Goal: Information Seeking & Learning: Learn about a topic

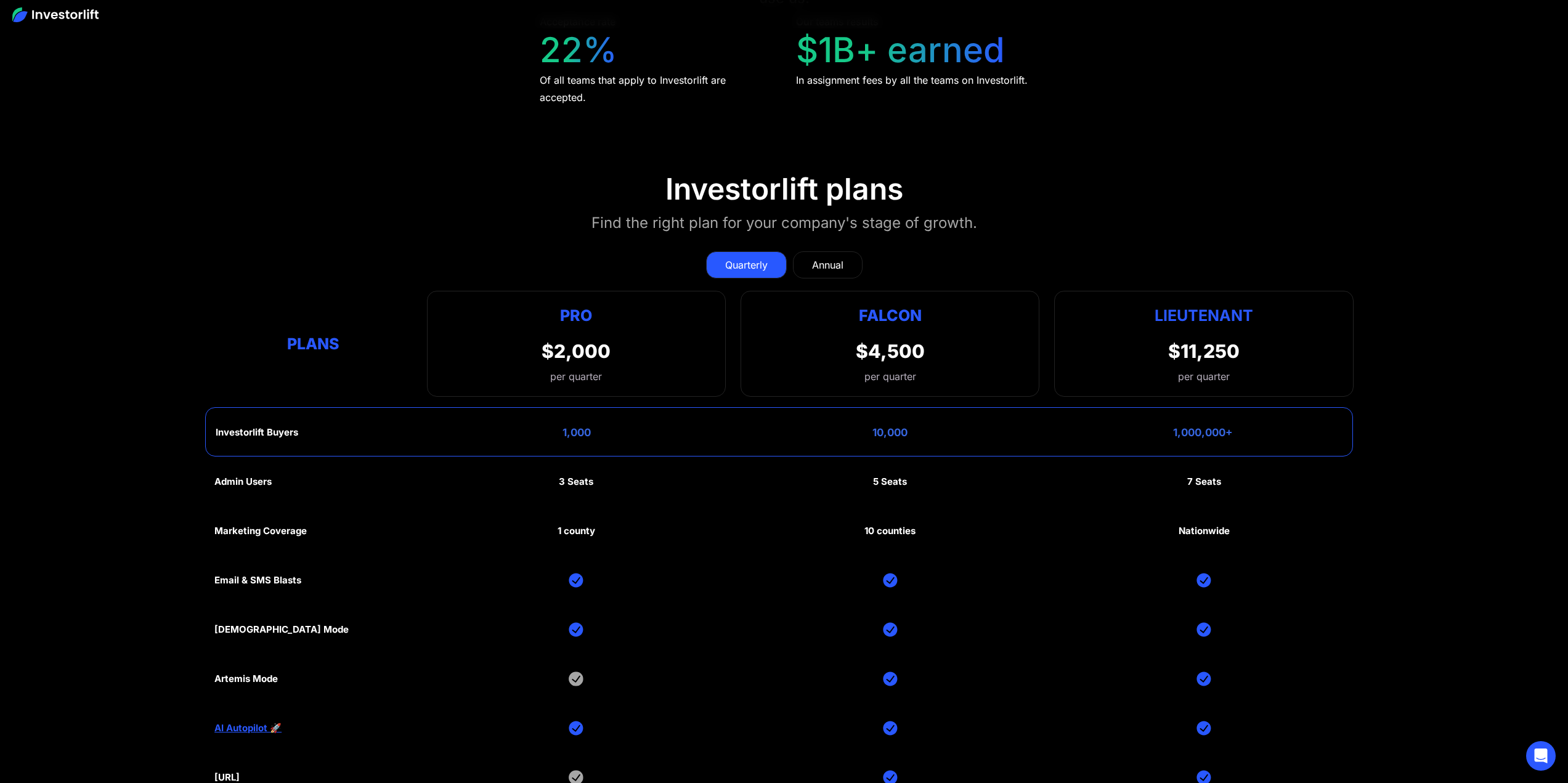
scroll to position [6283, 0]
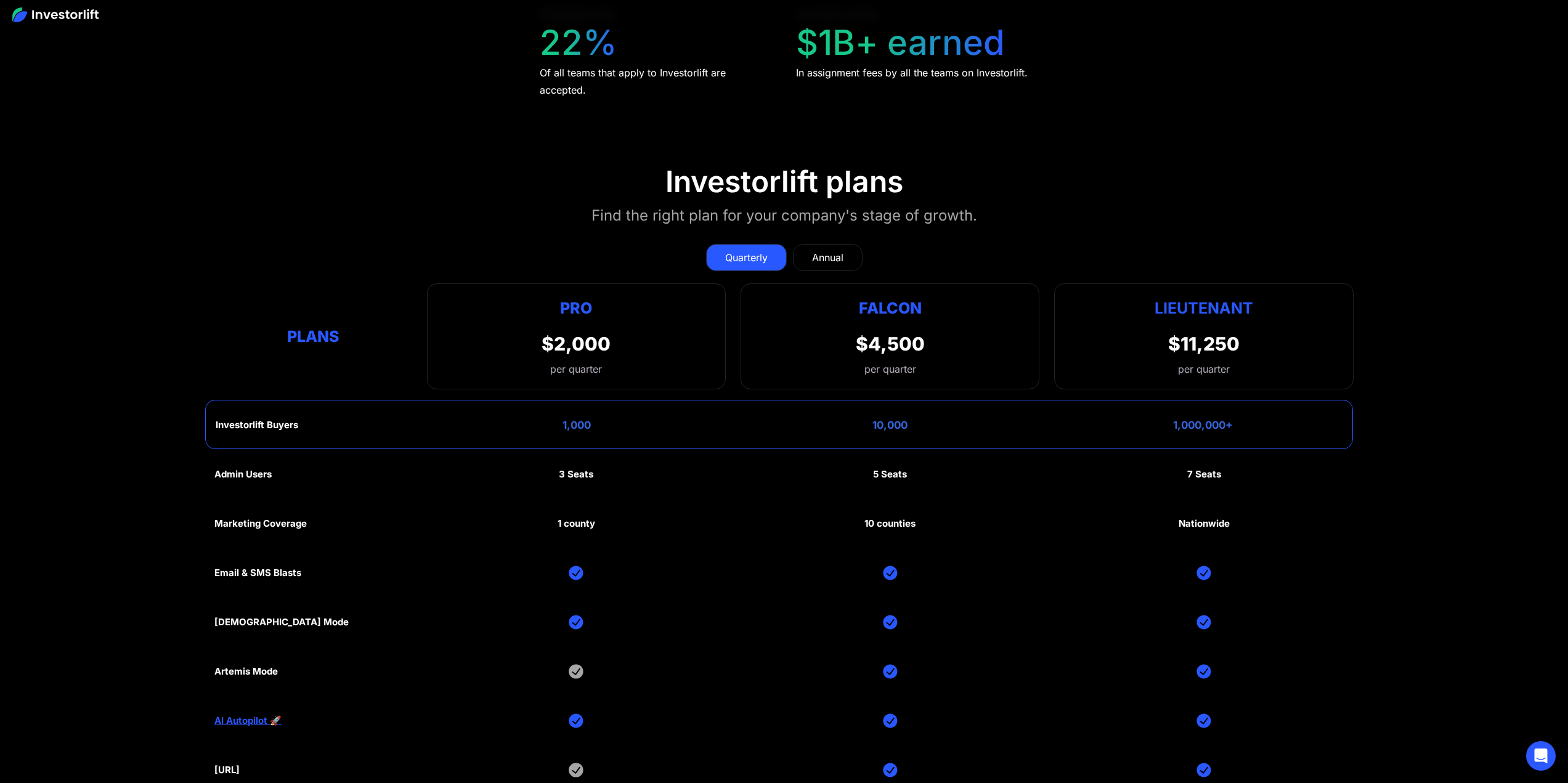
click at [837, 250] on div "Annual" at bounding box center [827, 257] width 32 height 15
click at [757, 250] on div "Quarterly" at bounding box center [747, 257] width 42 height 15
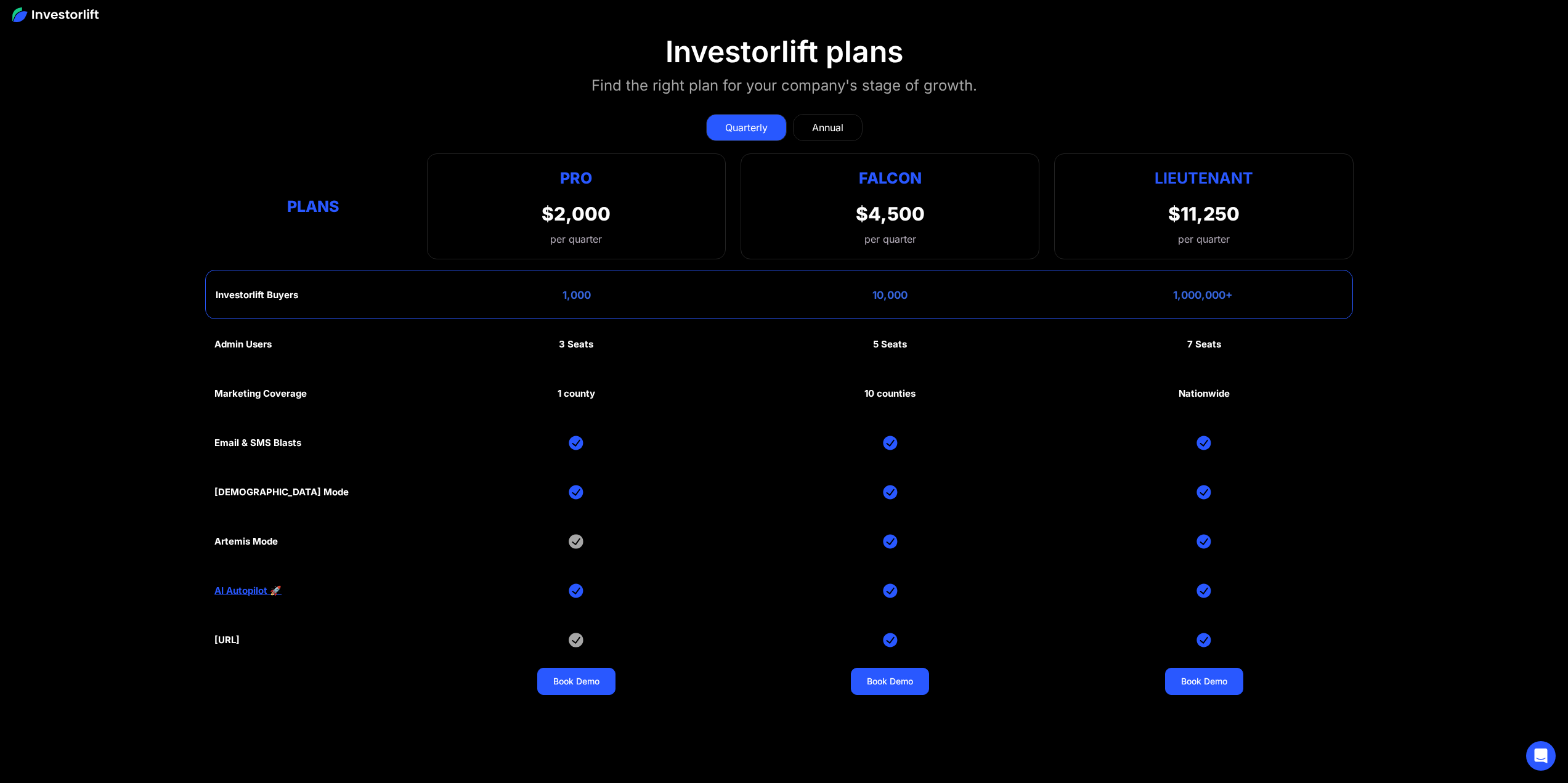
scroll to position [6467, 0]
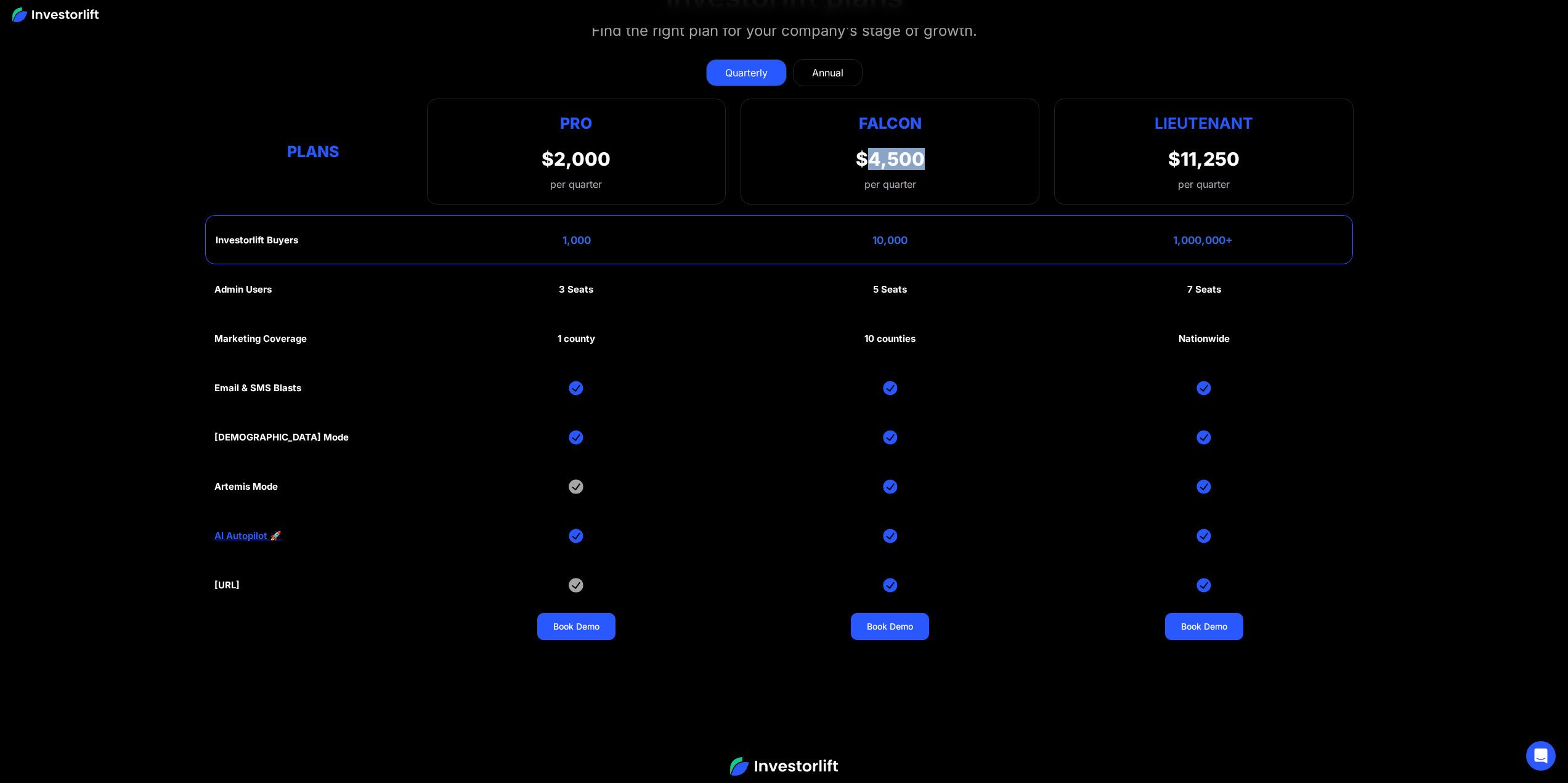
drag, startPoint x: 869, startPoint y: 145, endPoint x: 978, endPoint y: 145, distance: 109.0
click at [978, 145] on div "Falcon $4,500 per quarter" at bounding box center [890, 151] width 299 height 106
copy div "4,500"
drag, startPoint x: 212, startPoint y: 573, endPoint x: 290, endPoint y: 567, distance: 78.2
click at [290, 567] on section "Investorlift plans Find the right plan for your company's stage of growth. Quar…" at bounding box center [784, 310] width 1568 height 722
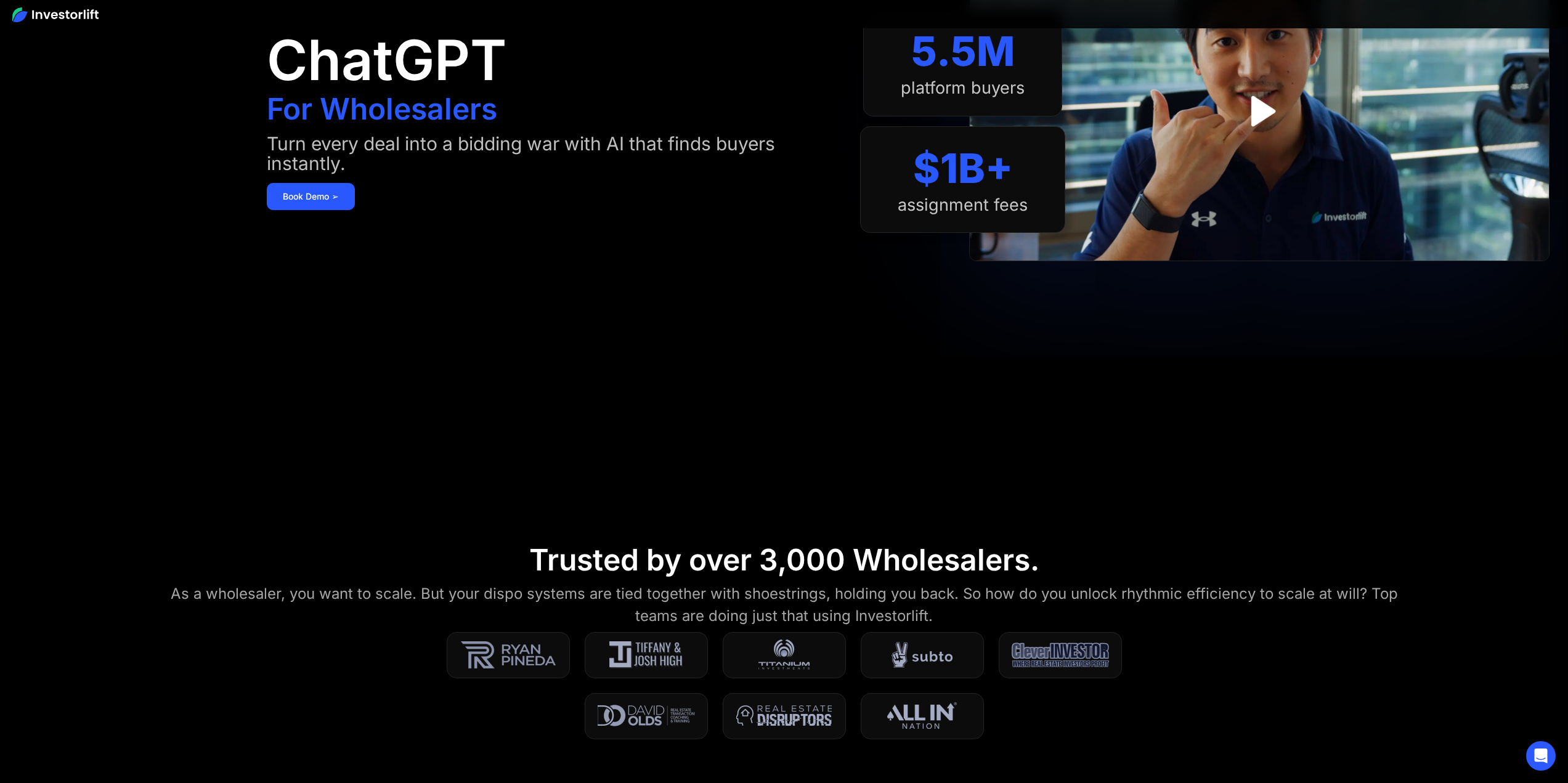
scroll to position [0, 0]
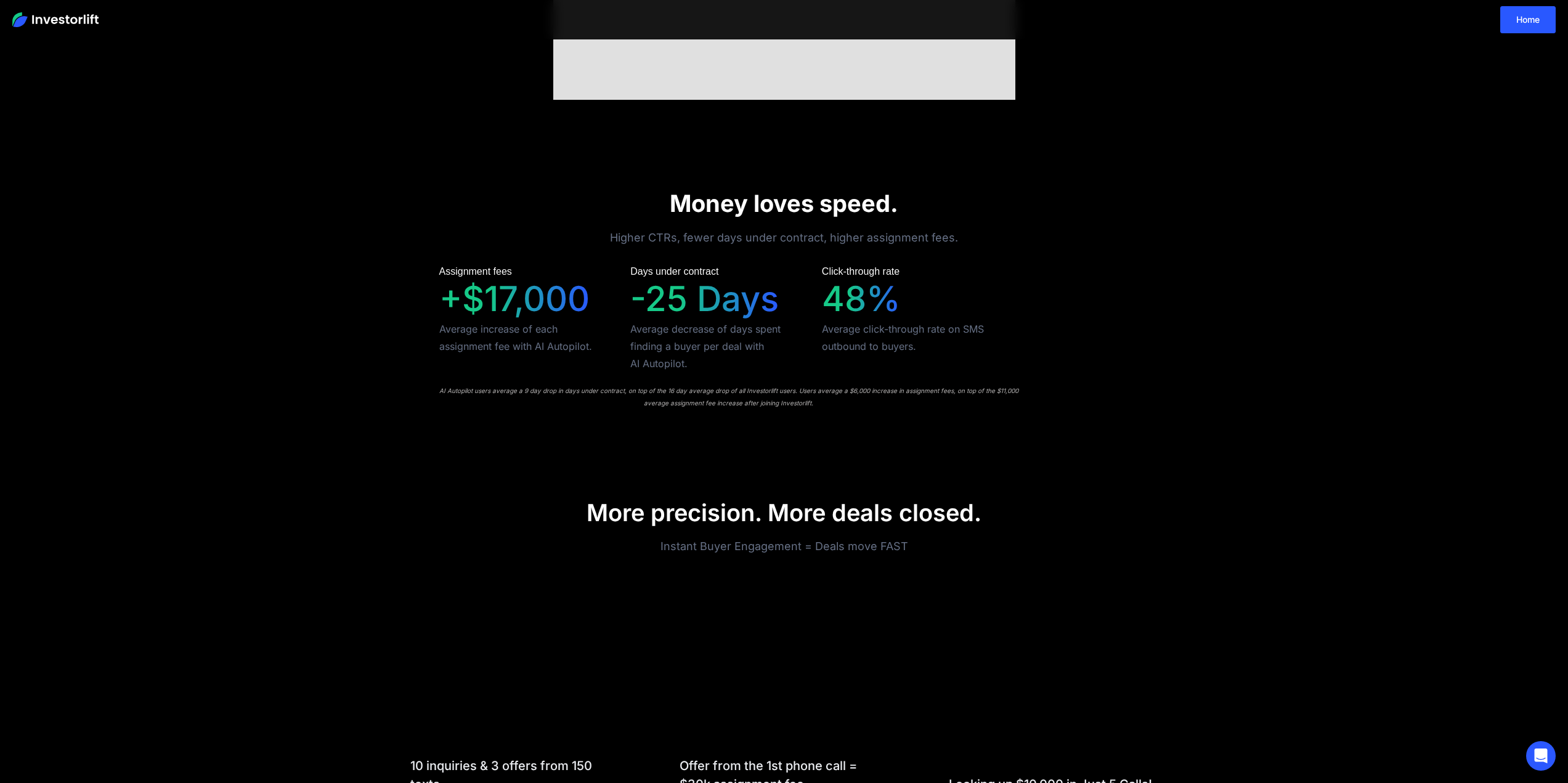
scroll to position [677, 0]
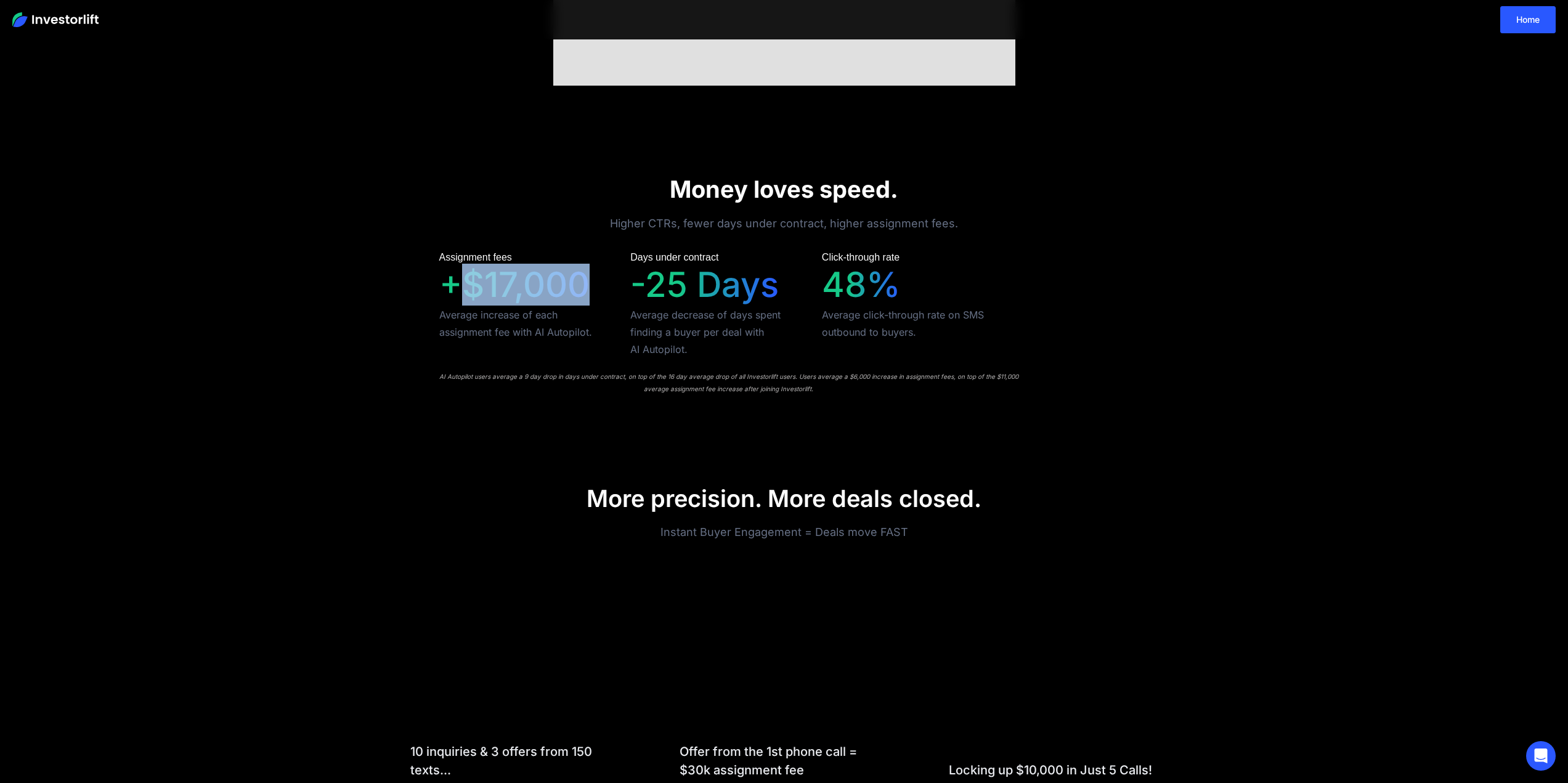
drag, startPoint x: 464, startPoint y: 279, endPoint x: 598, endPoint y: 280, distance: 134.0
click at [598, 280] on div "Assignment fees +$17,000 Average increase of each assignment fee with AI Autopi…" at bounding box center [524, 296] width 170 height 89
drag, startPoint x: 652, startPoint y: 282, endPoint x: 773, endPoint y: 286, distance: 121.1
click at [766, 285] on div "-25 Days" at bounding box center [704, 284] width 149 height 41
click at [854, 308] on div "Average click-through rate on SMS outbound to buyers." at bounding box center [907, 323] width 170 height 34
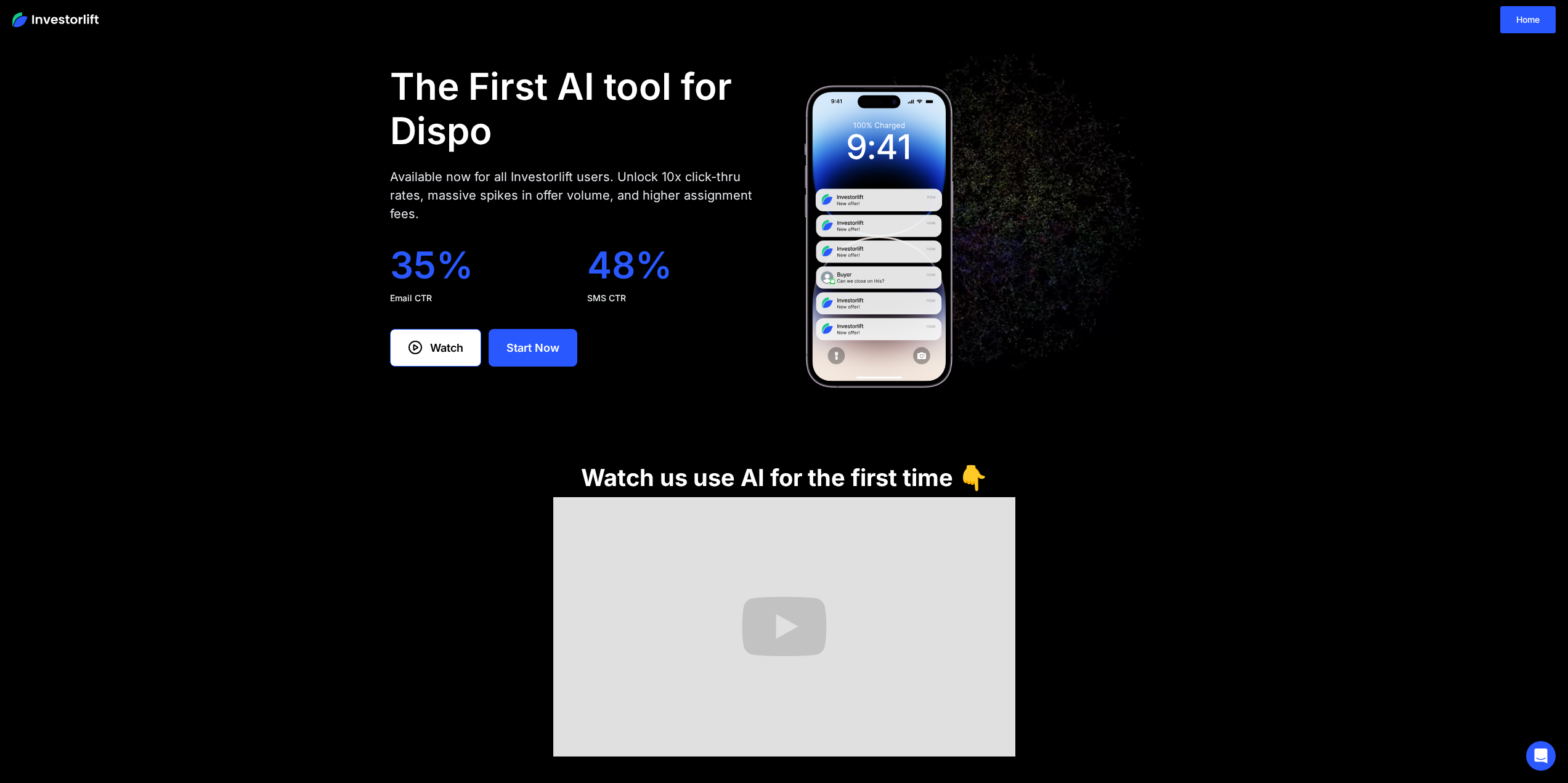
scroll to position [0, 0]
